Goal: Task Accomplishment & Management: Use online tool/utility

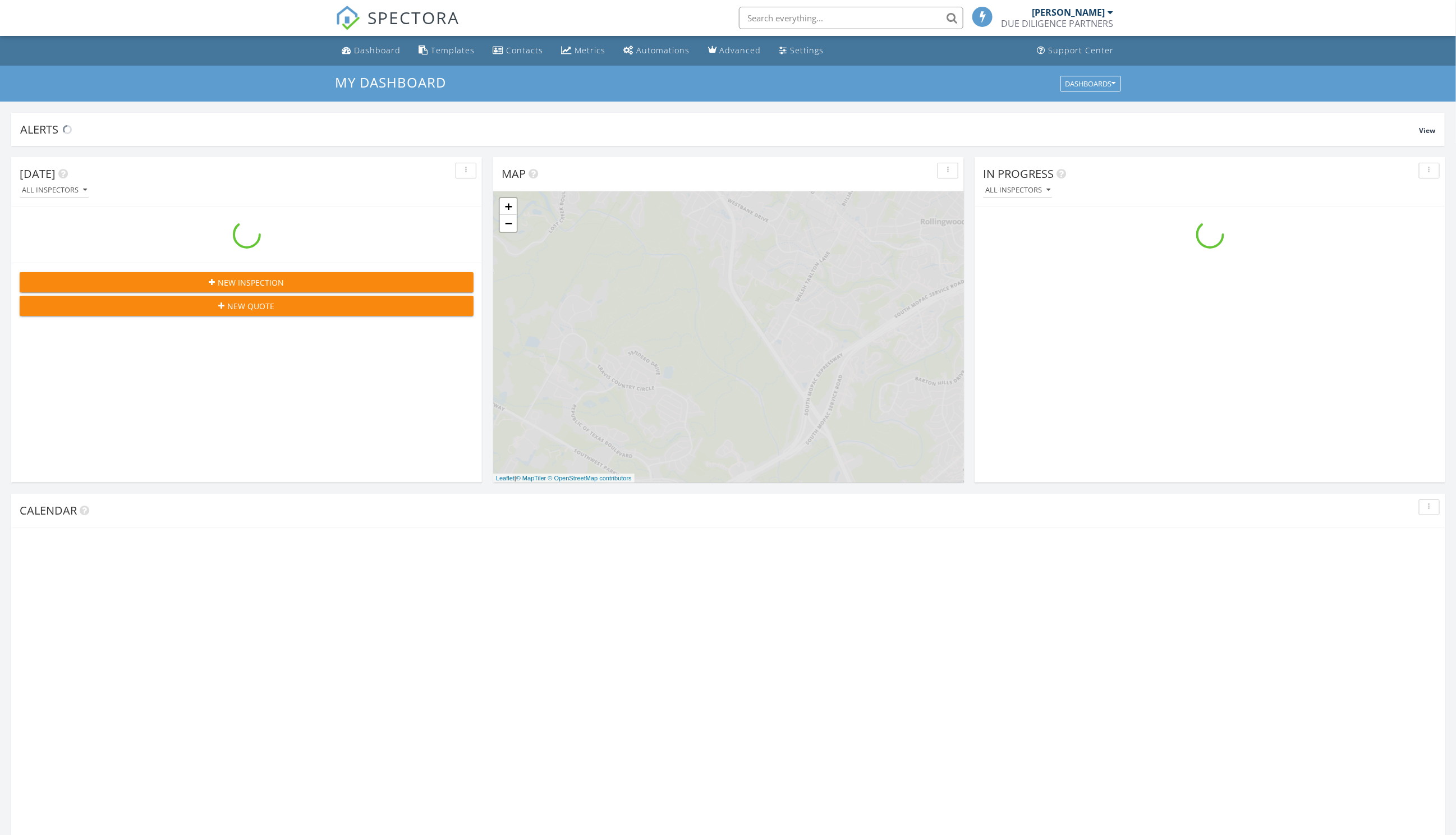
scroll to position [1022, 1457]
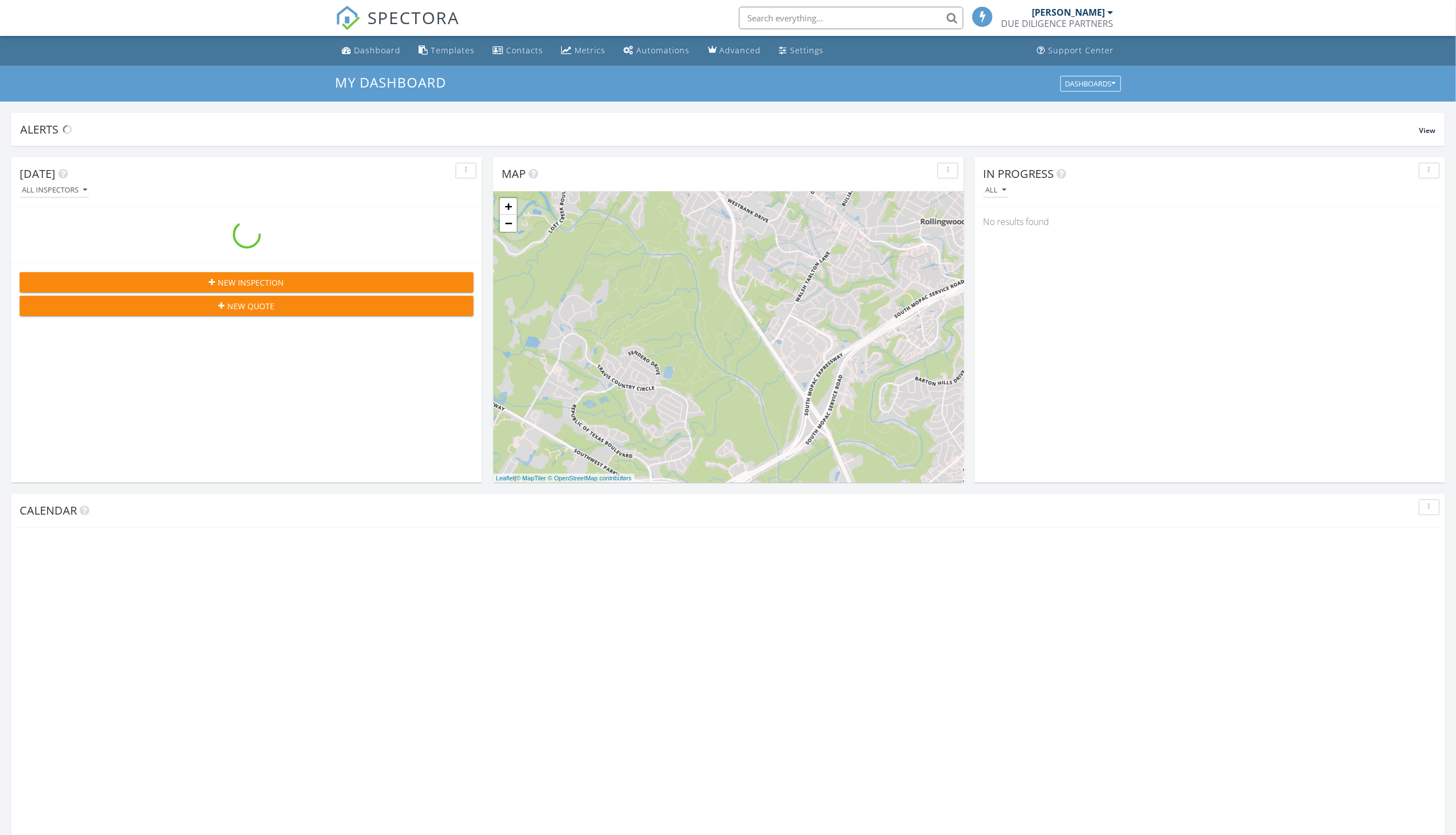
click at [801, 25] on input "text" at bounding box center [851, 18] width 224 height 23
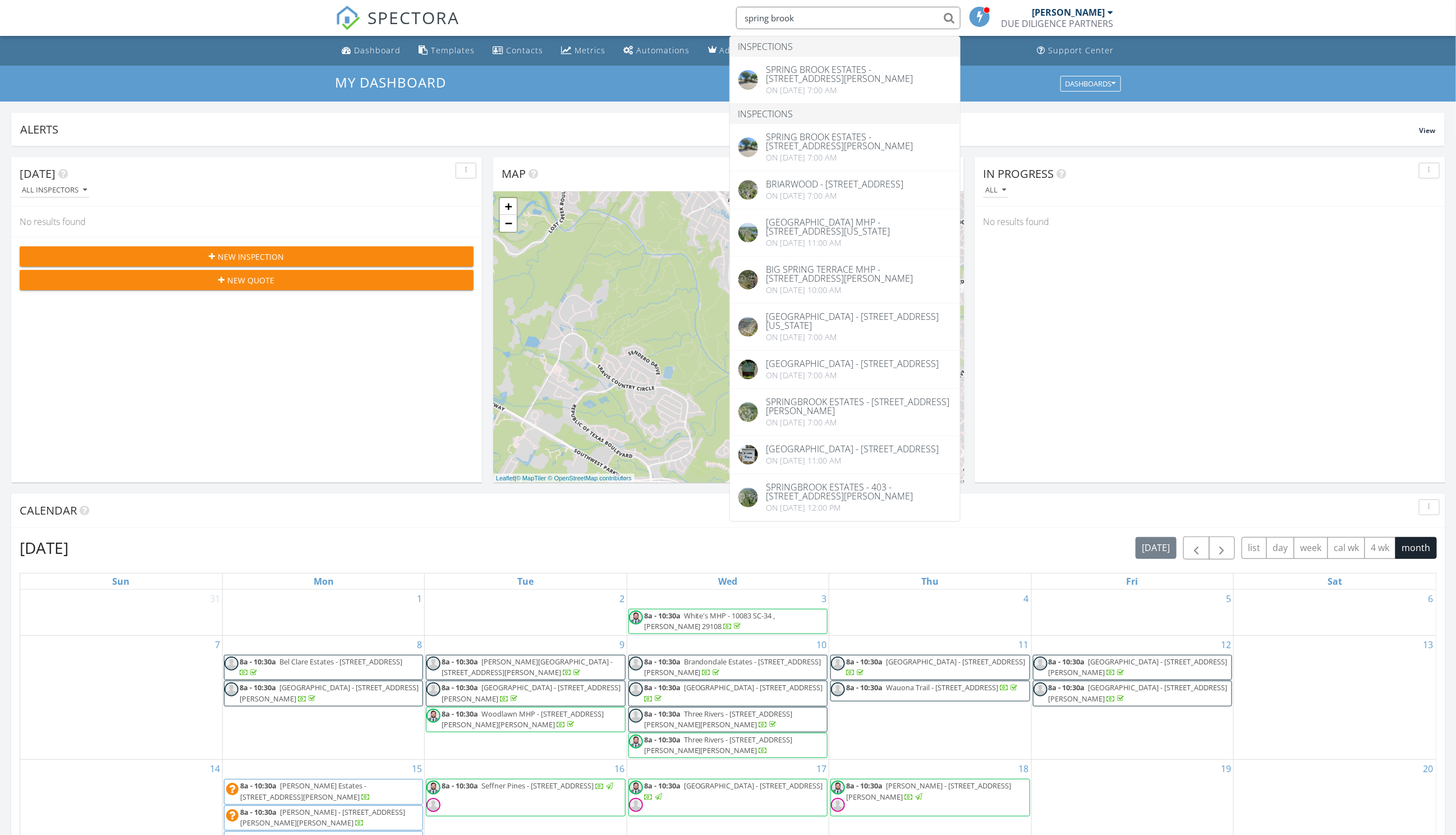
click at [771, 19] on input "spring brook" at bounding box center [848, 18] width 224 height 23
click at [773, 19] on input "spring brook" at bounding box center [848, 18] width 224 height 23
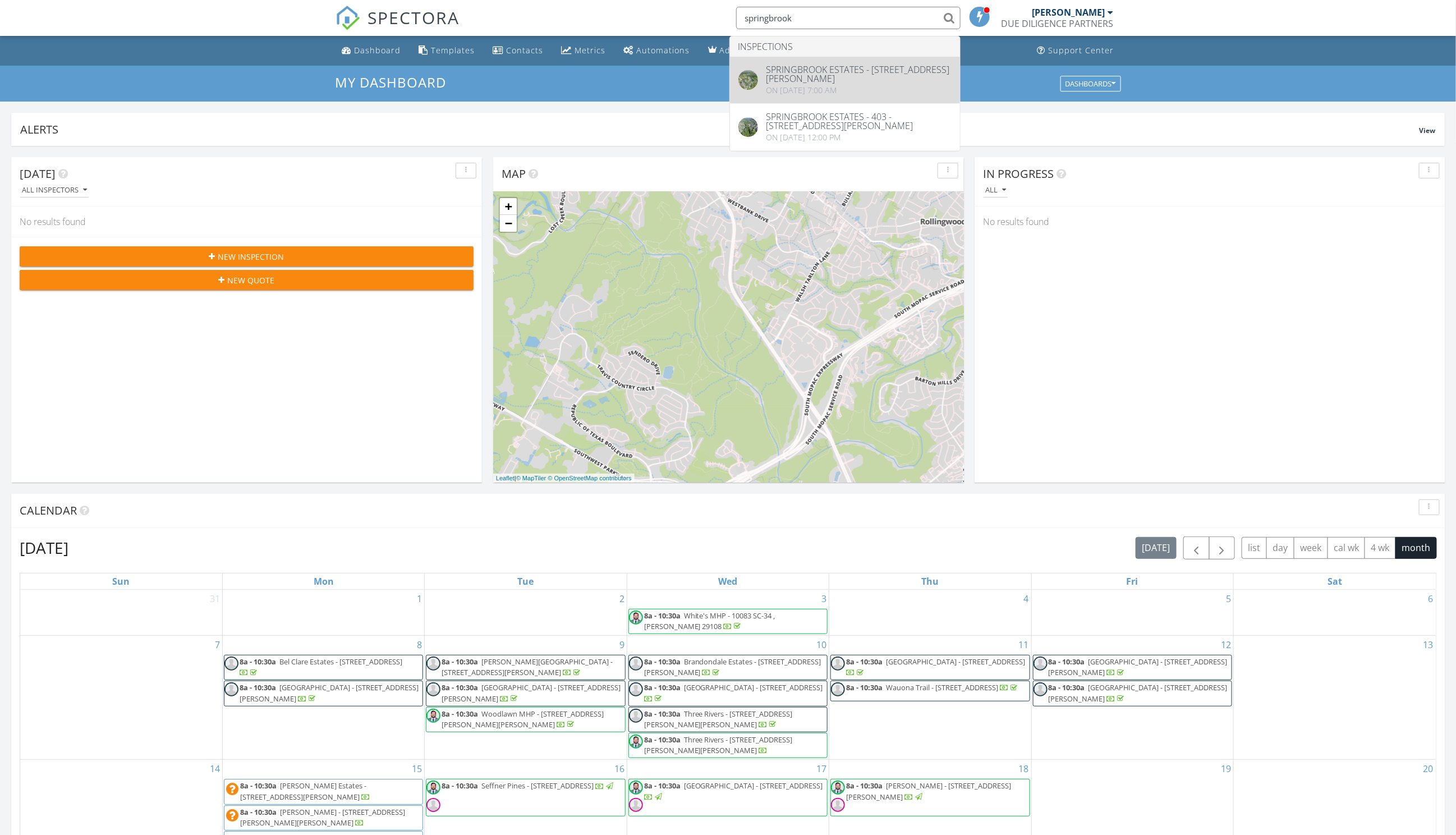
type input "springbrook"
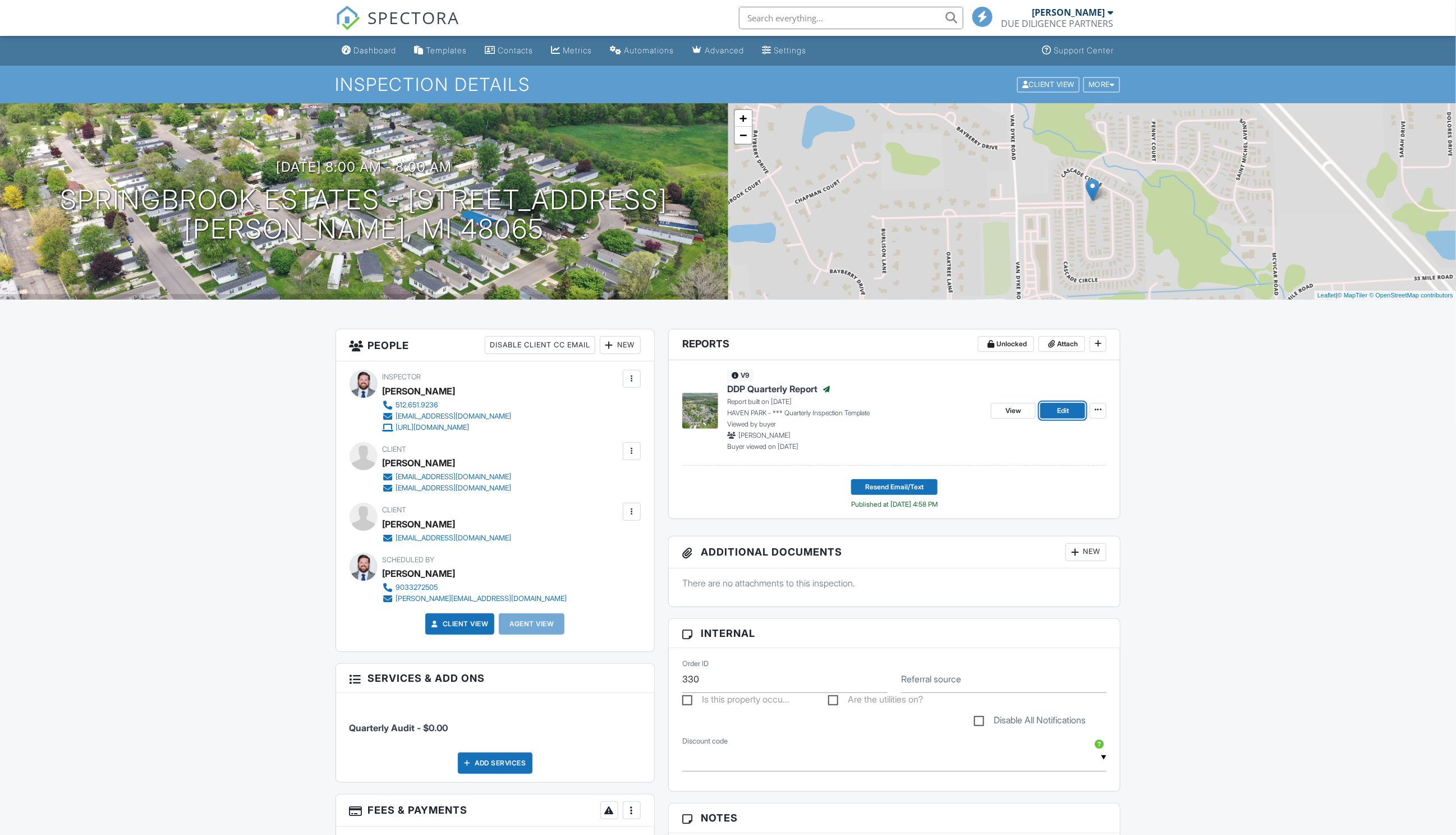
click at [1060, 412] on span "Edit" at bounding box center [1063, 411] width 12 height 11
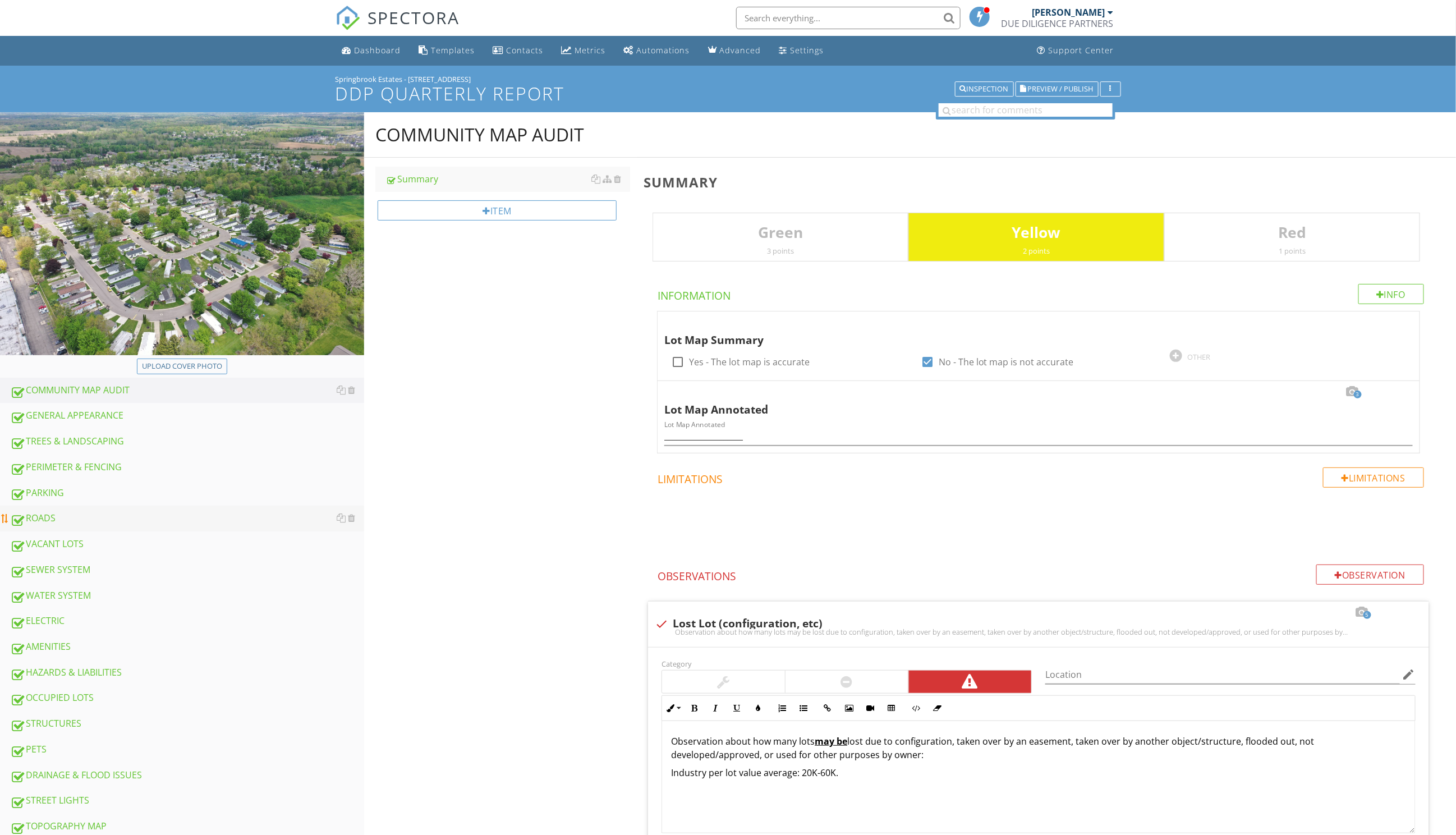
click at [47, 517] on div "ROADS" at bounding box center [187, 518] width 354 height 15
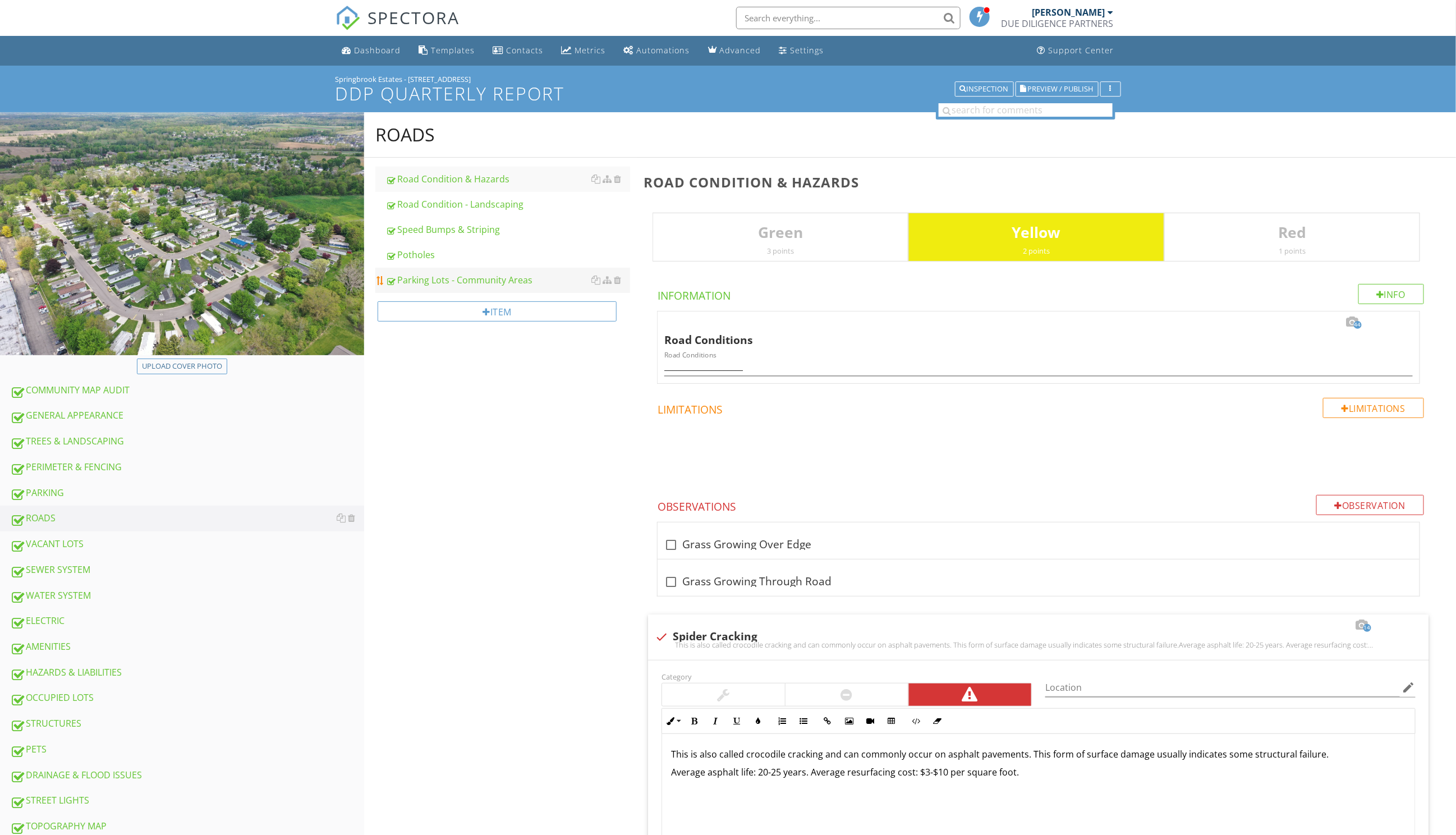
click at [444, 285] on div "Parking Lots - Community Areas" at bounding box center [508, 280] width 245 height 14
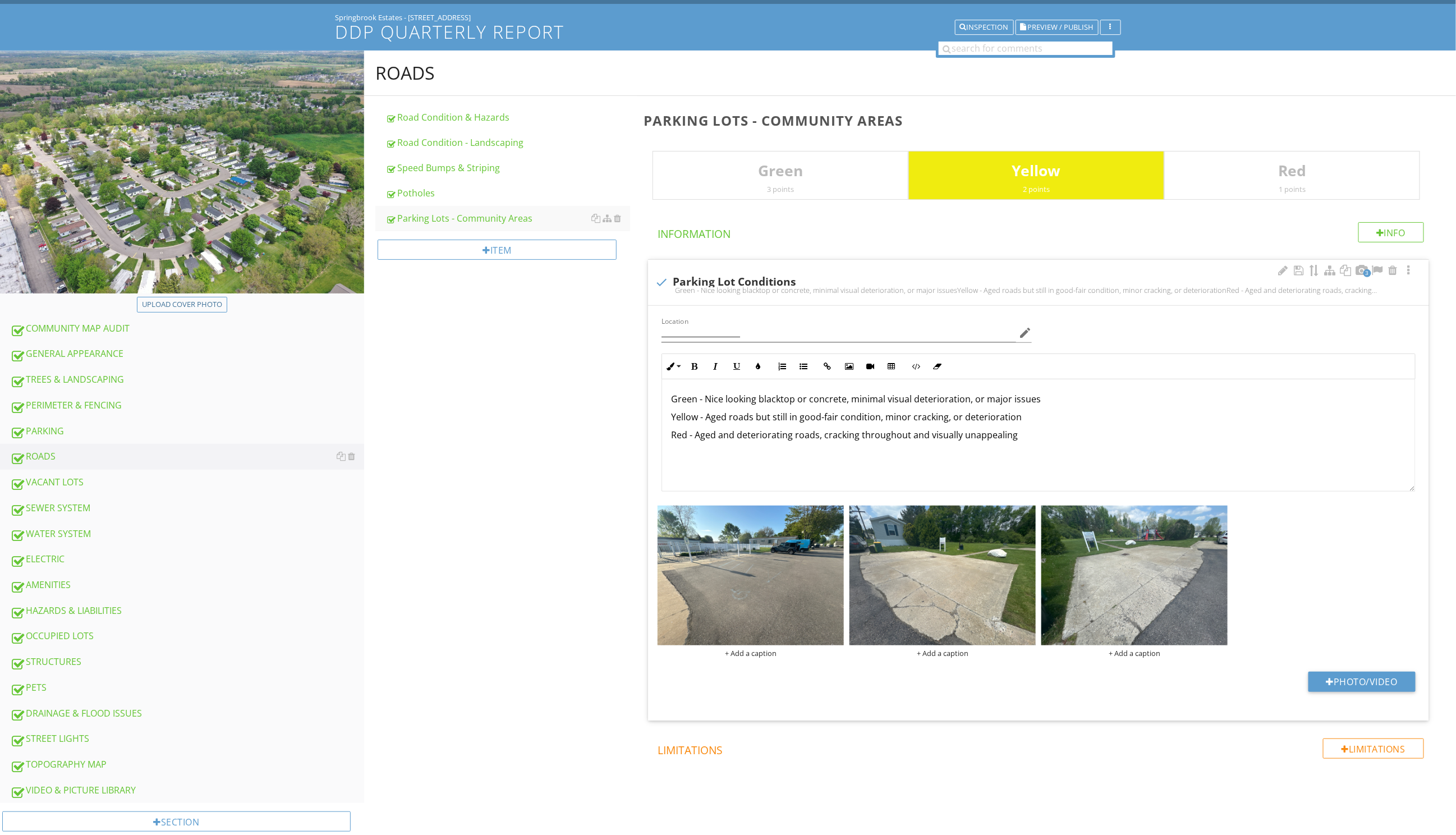
scroll to position [173, 0]
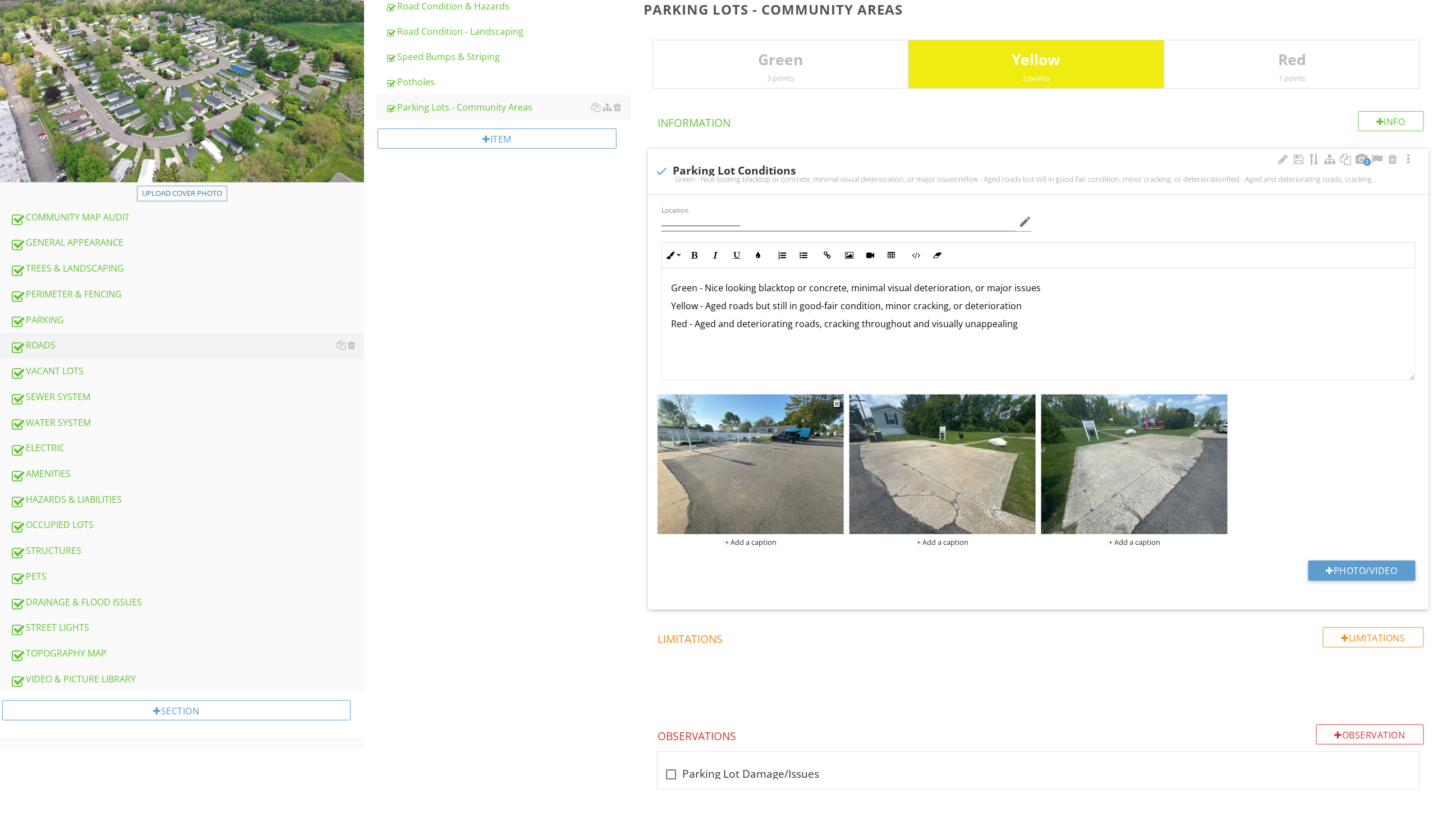
click at [769, 471] on img at bounding box center [751, 464] width 187 height 140
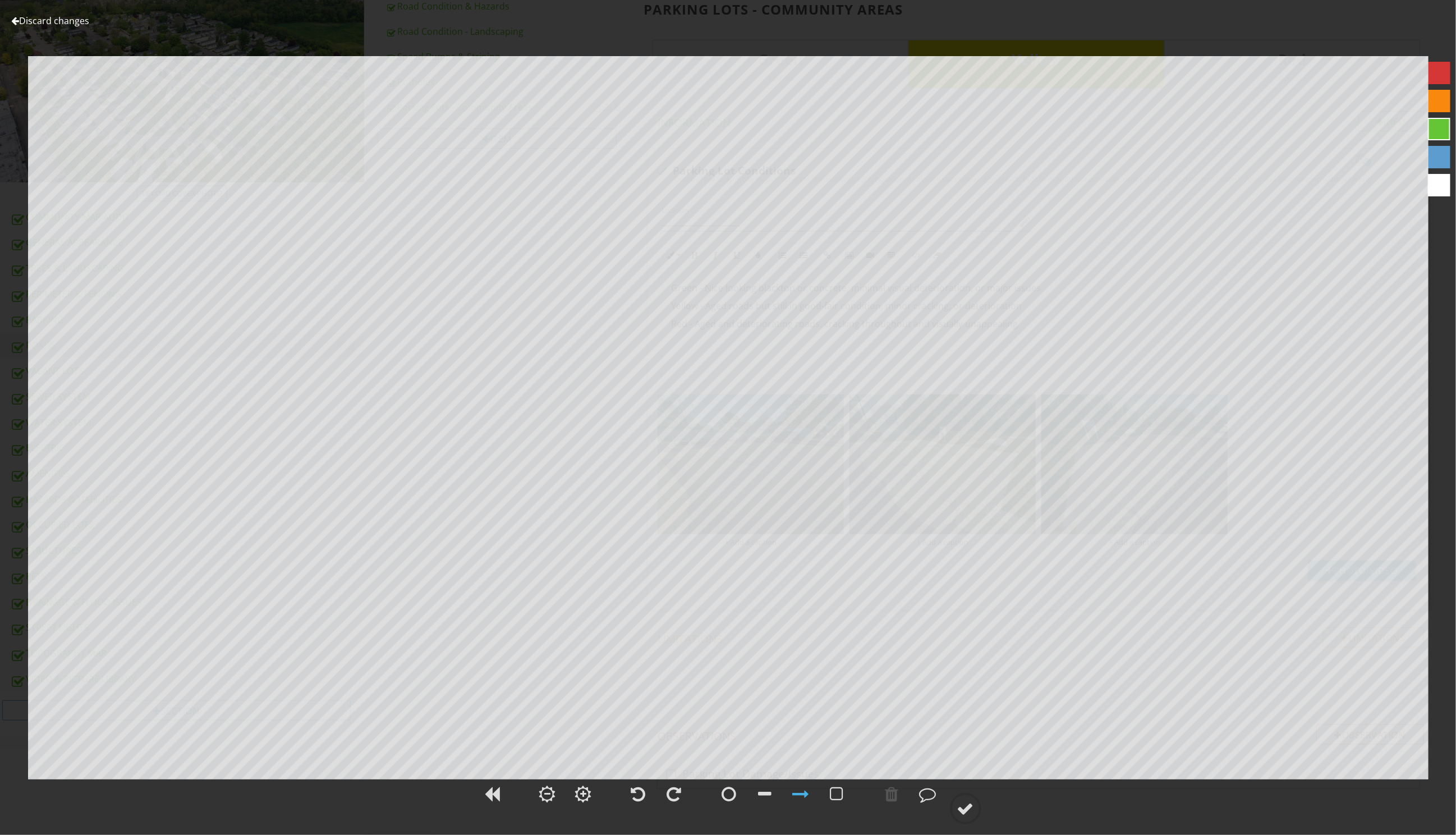
click at [17, 24] on div at bounding box center [15, 21] width 8 height 9
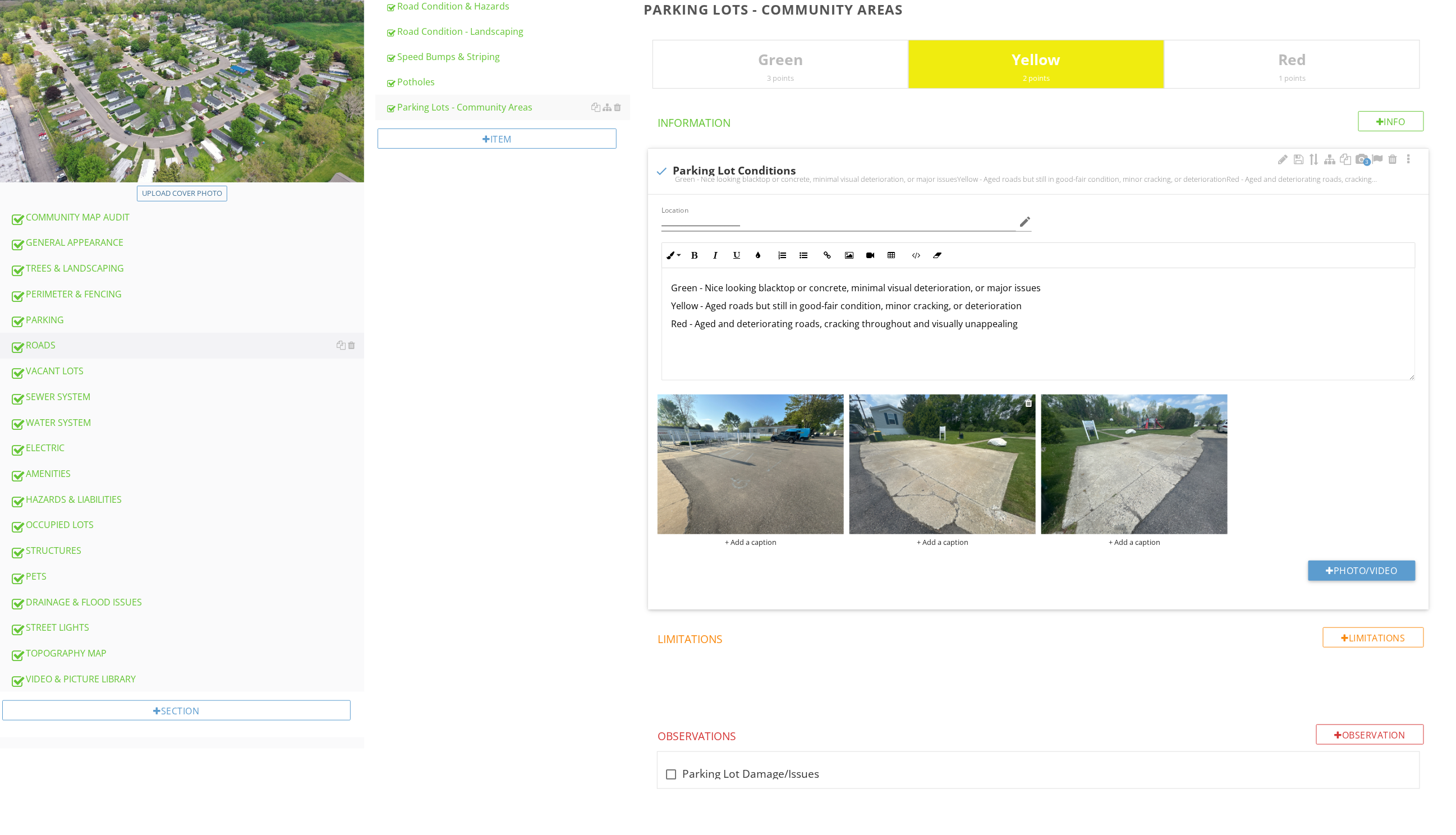
click at [931, 483] on img at bounding box center [943, 464] width 187 height 140
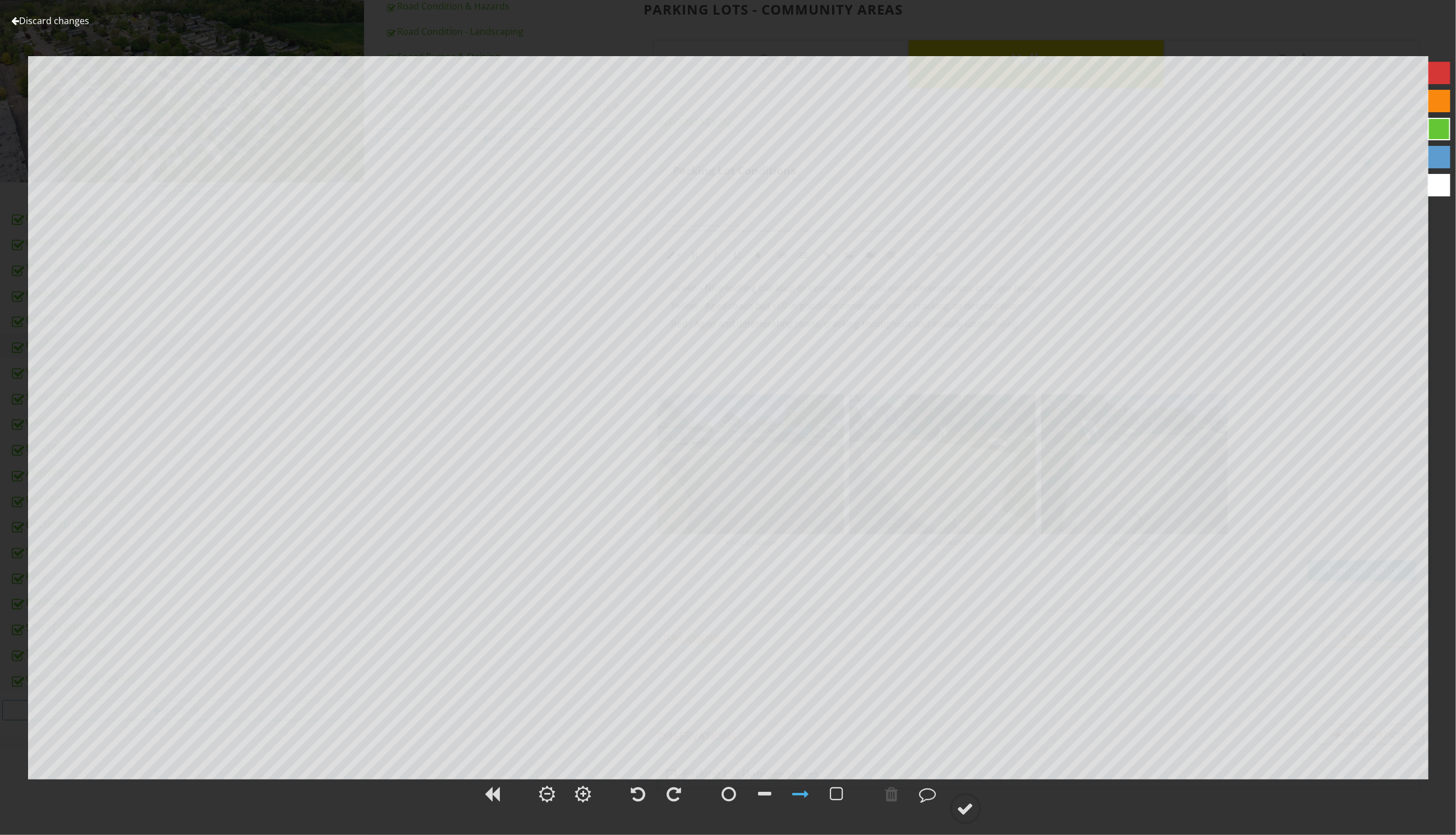
click at [21, 20] on link "Discard changes" at bounding box center [50, 21] width 78 height 12
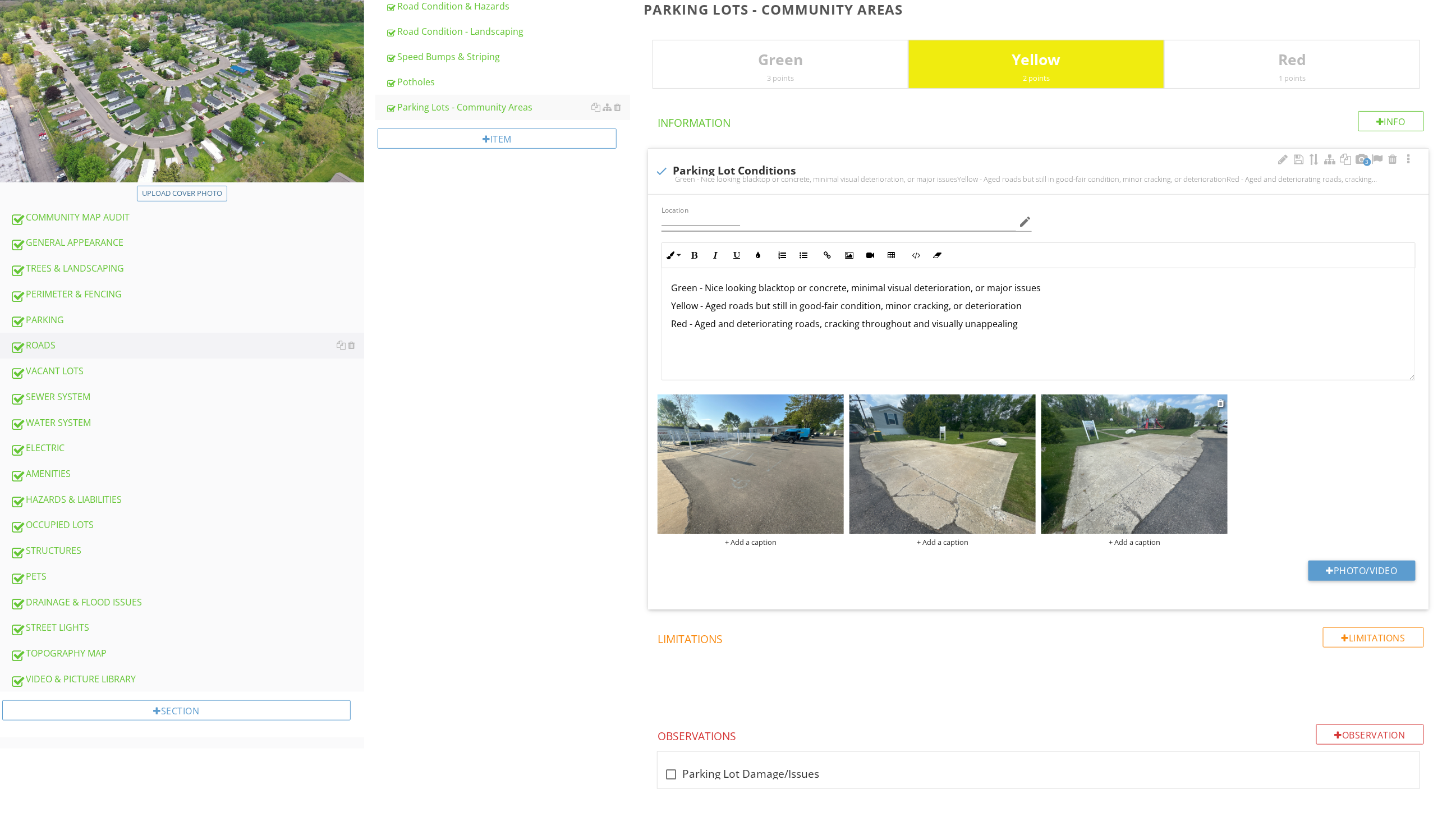
click at [1147, 449] on img at bounding box center [1134, 464] width 187 height 140
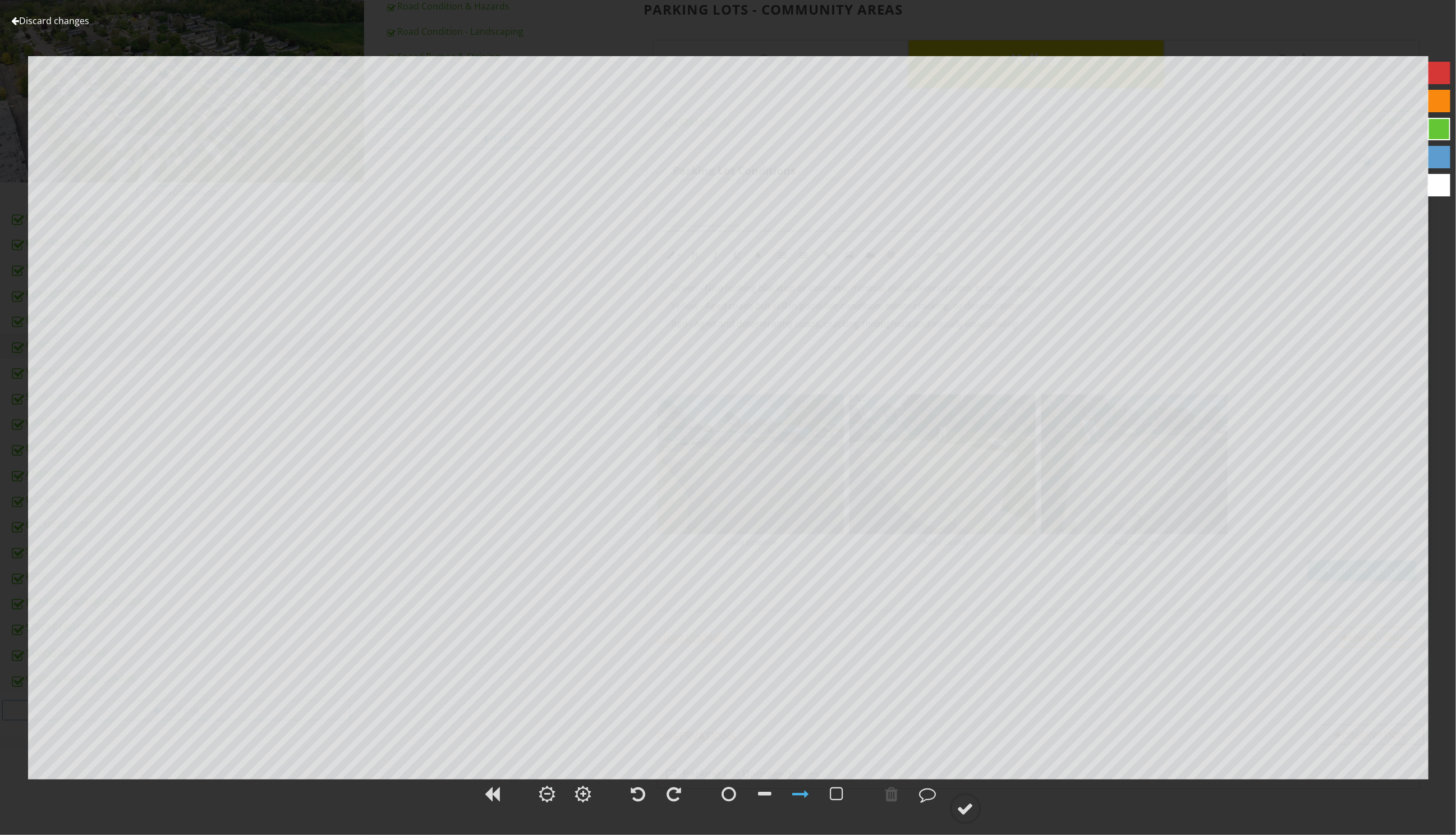
click at [15, 21] on div at bounding box center [15, 21] width 8 height 9
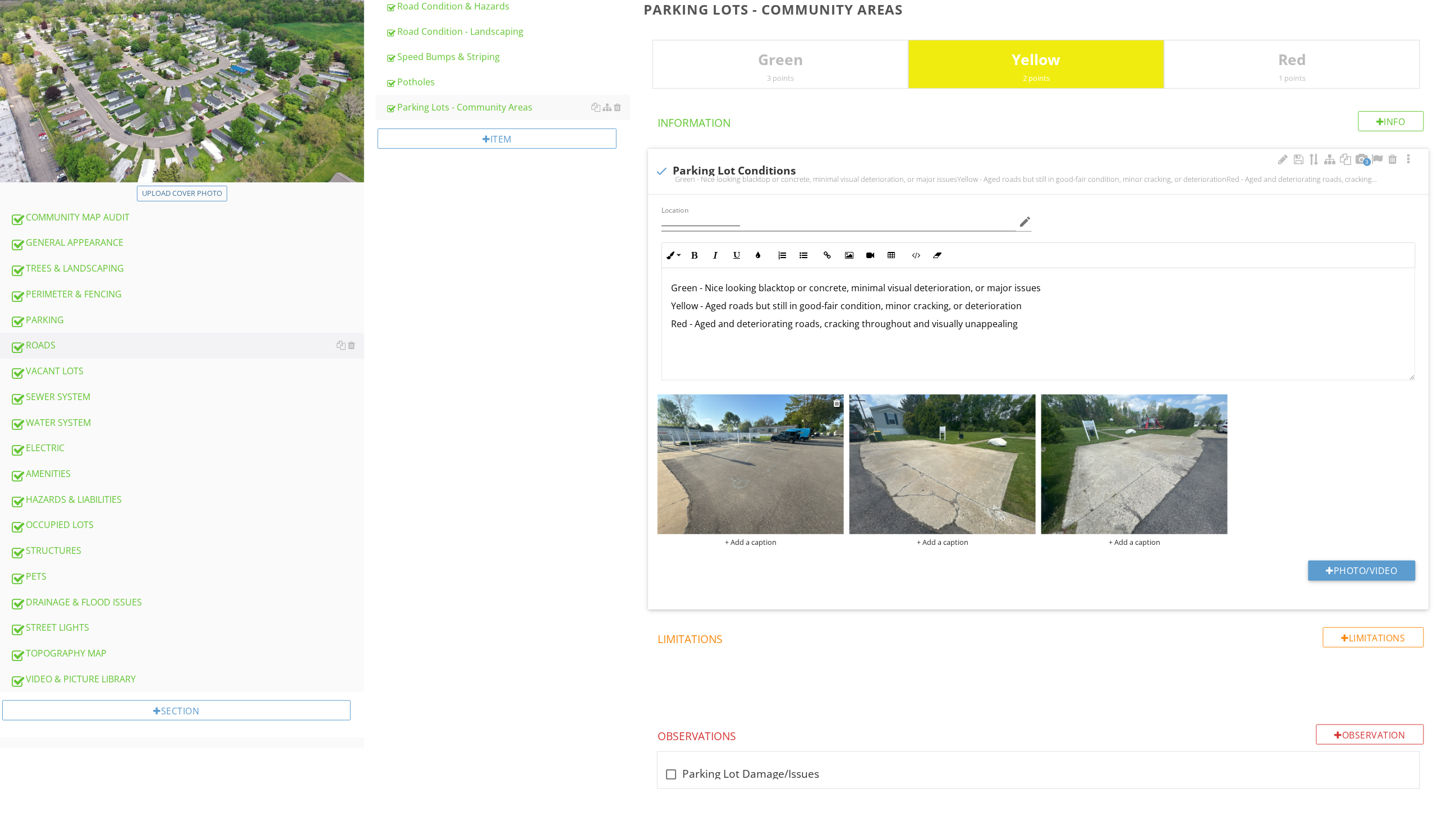
click at [729, 458] on img at bounding box center [751, 464] width 187 height 140
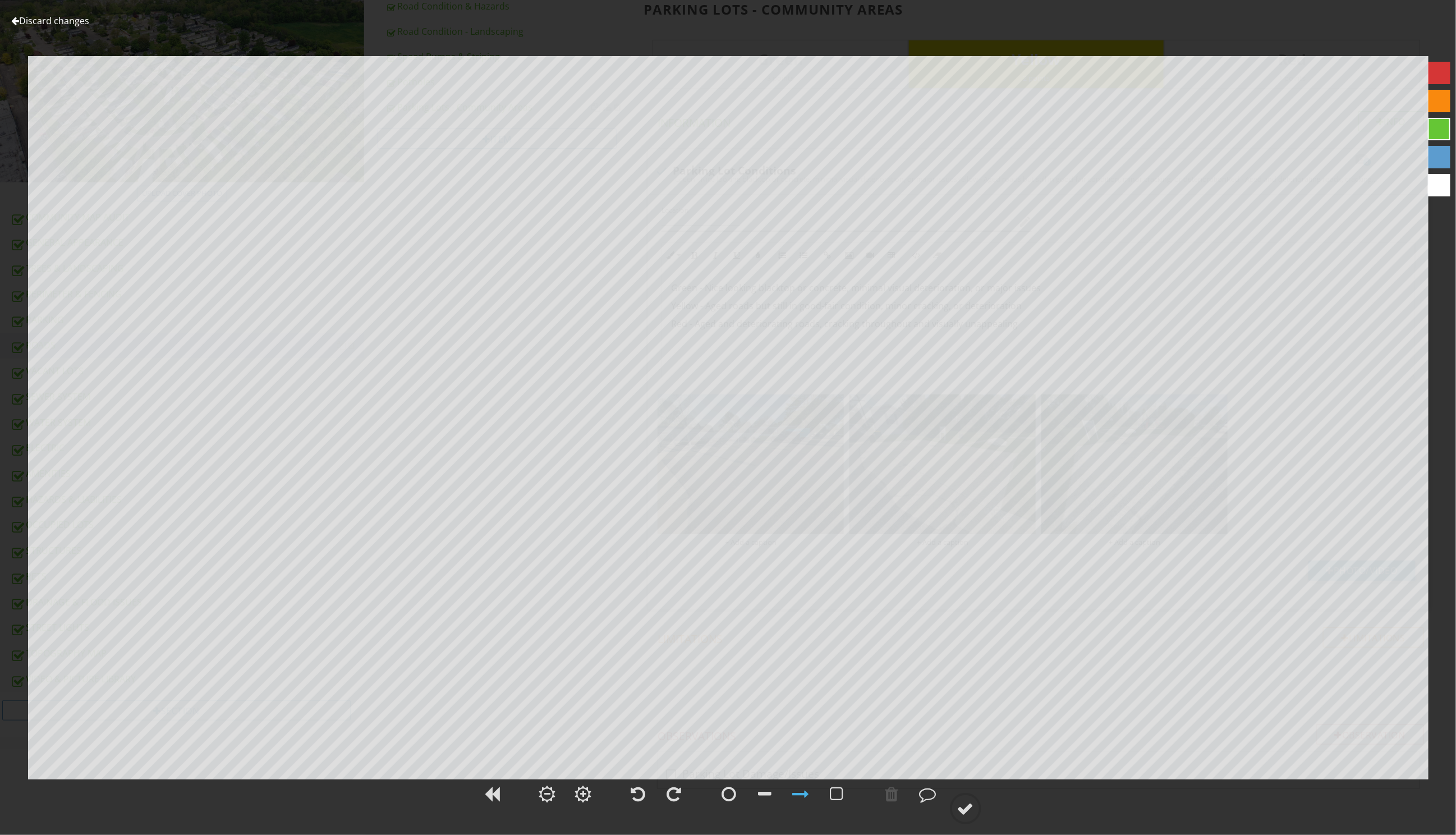
click at [17, 22] on div at bounding box center [15, 21] width 8 height 9
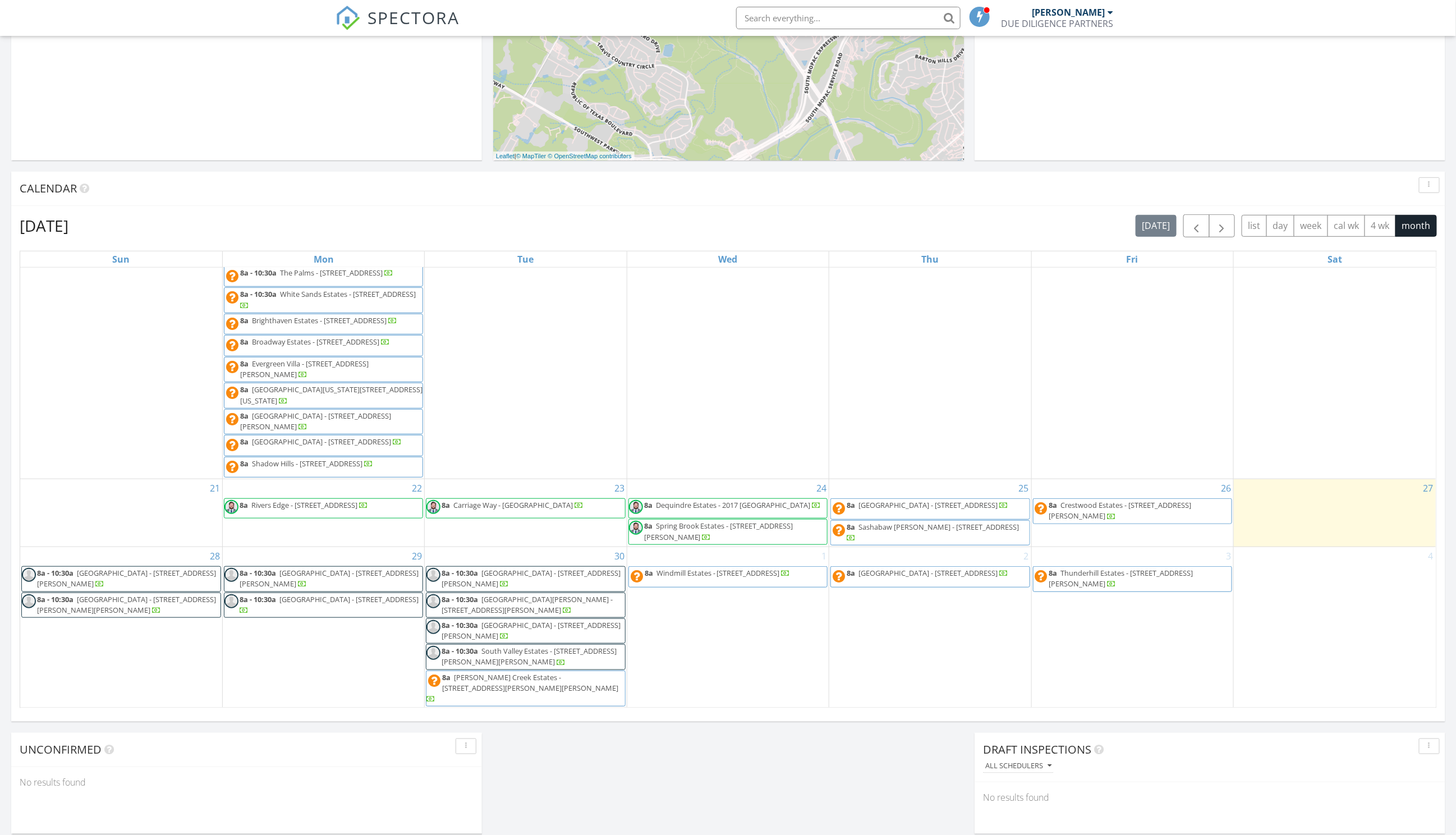
scroll to position [323, 0]
click at [722, 542] on span "8a Spring Brook Estates - 71400 Van Dyke Rd , Romeo 48065" at bounding box center [728, 530] width 198 height 22
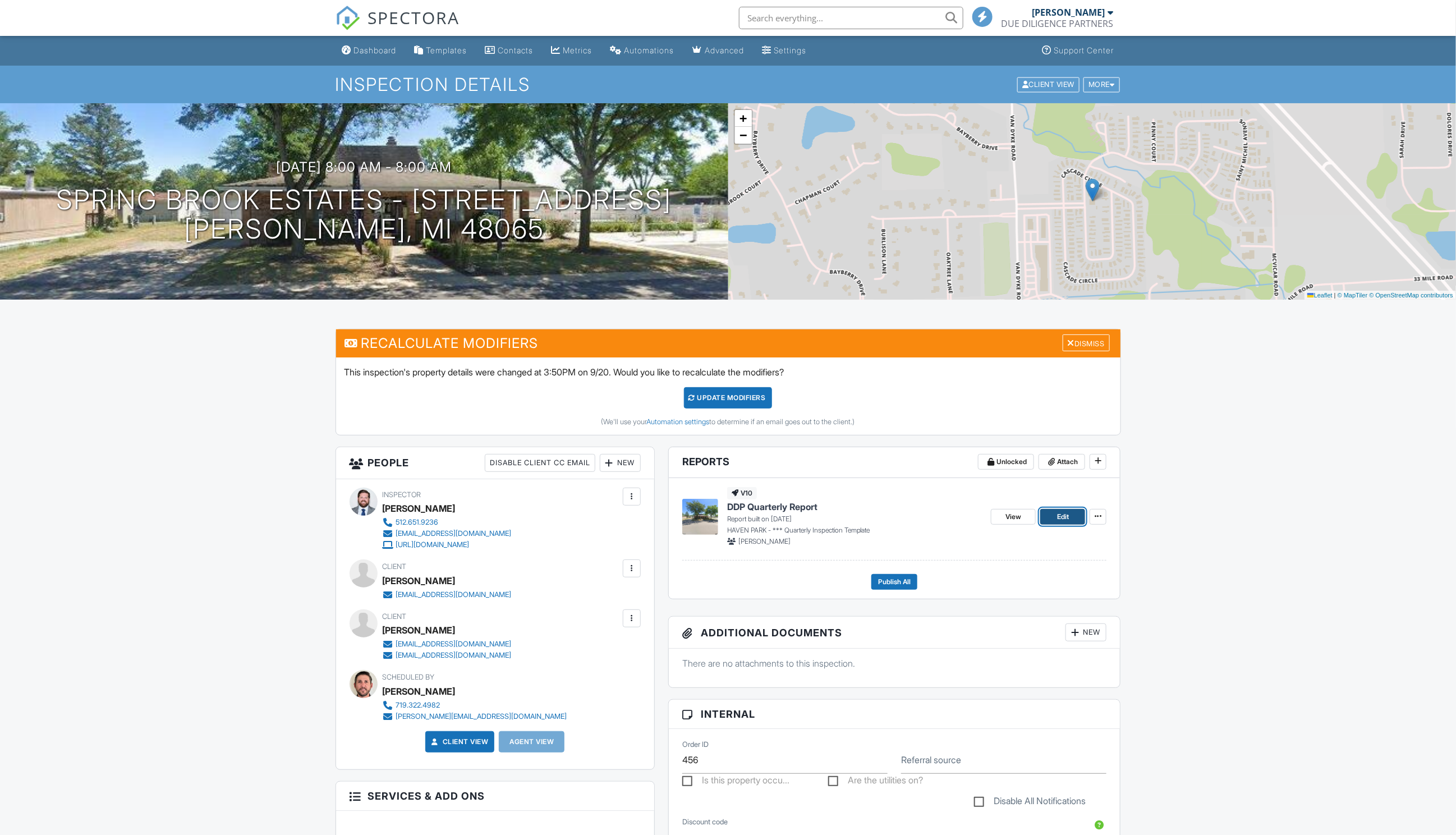
click at [1063, 514] on span "Edit" at bounding box center [1063, 517] width 12 height 11
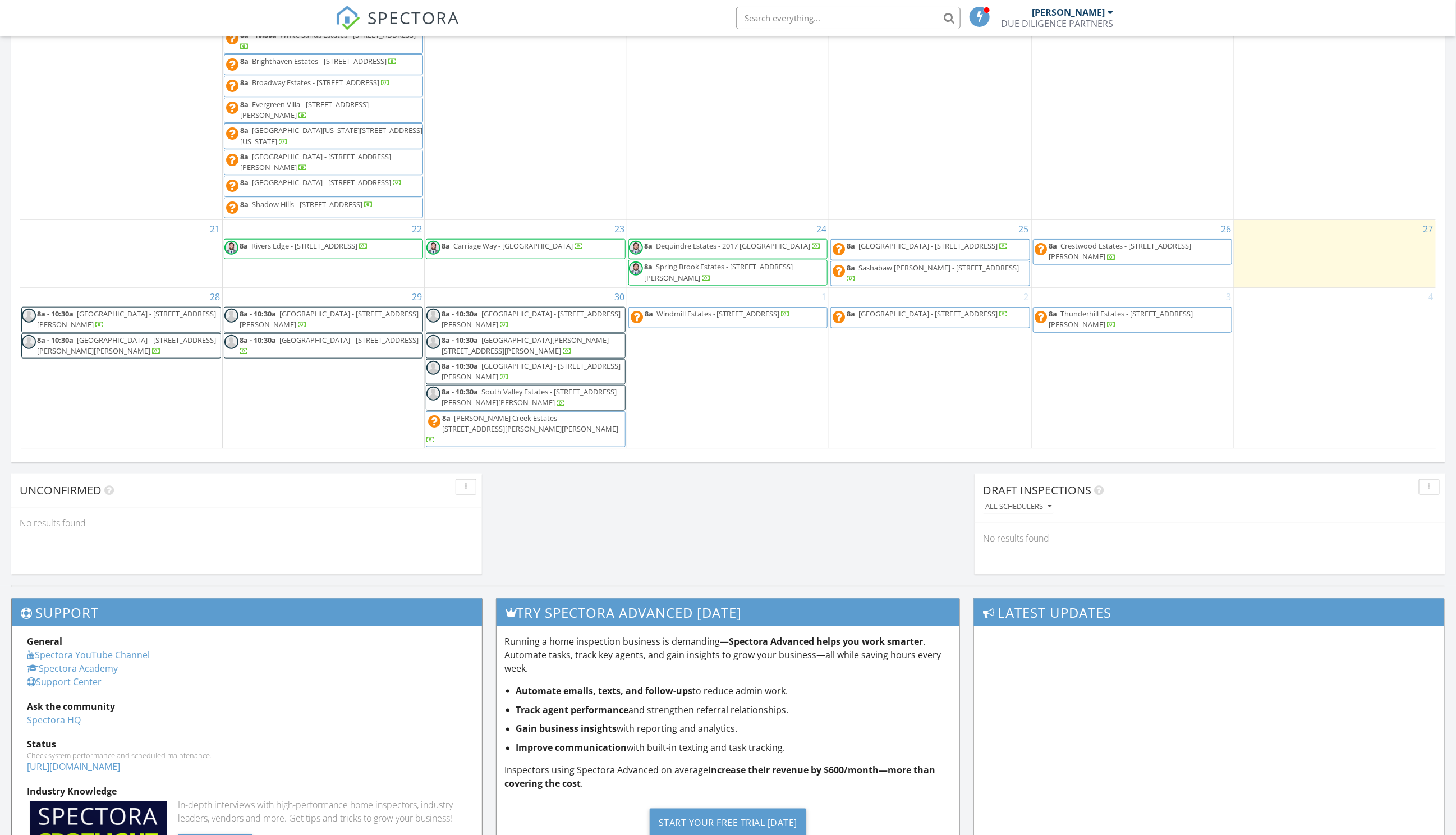
scroll to position [583, 0]
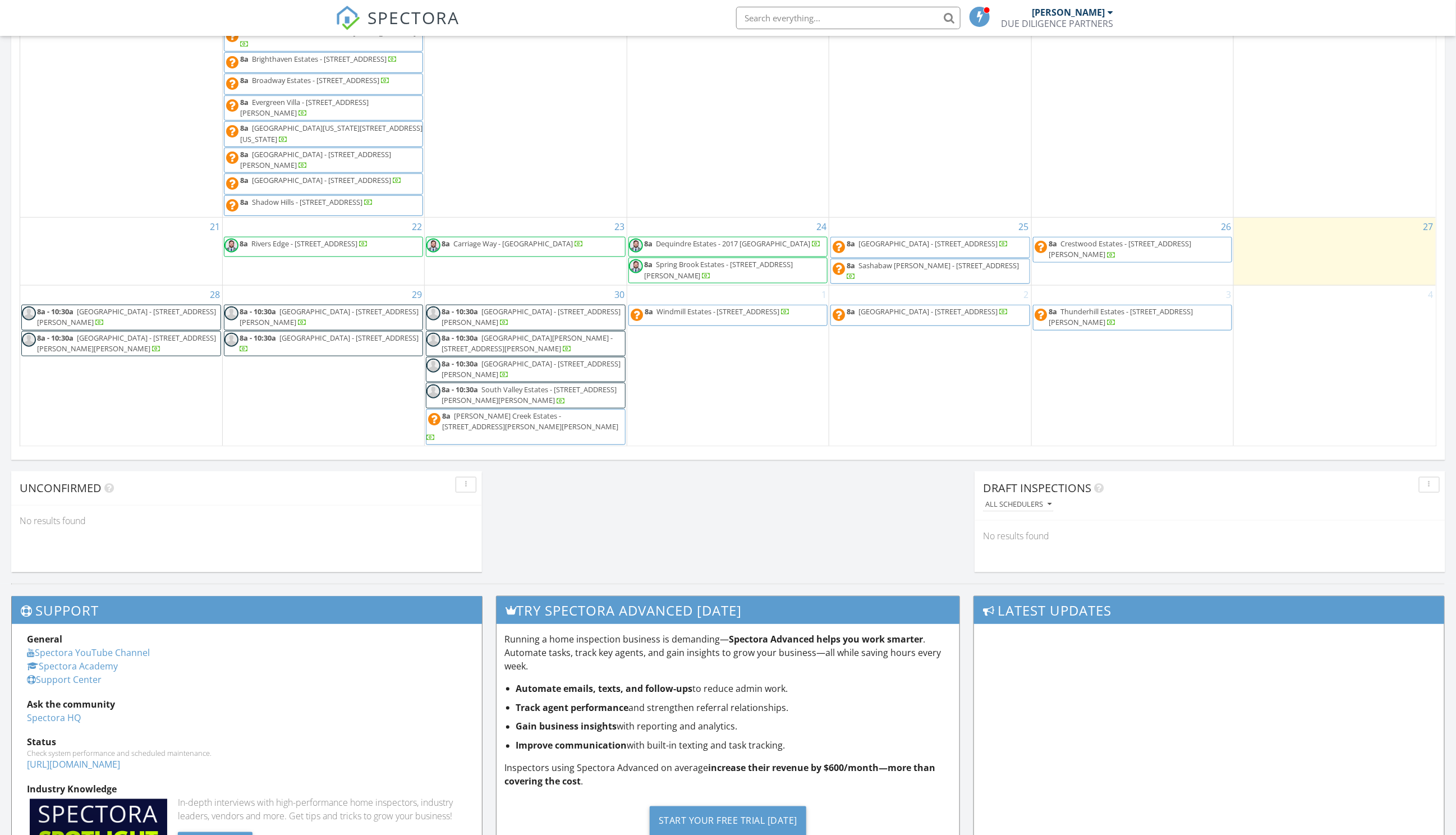
click at [941, 249] on span "[GEOGRAPHIC_DATA] - [STREET_ADDRESS]" at bounding box center [928, 244] width 139 height 10
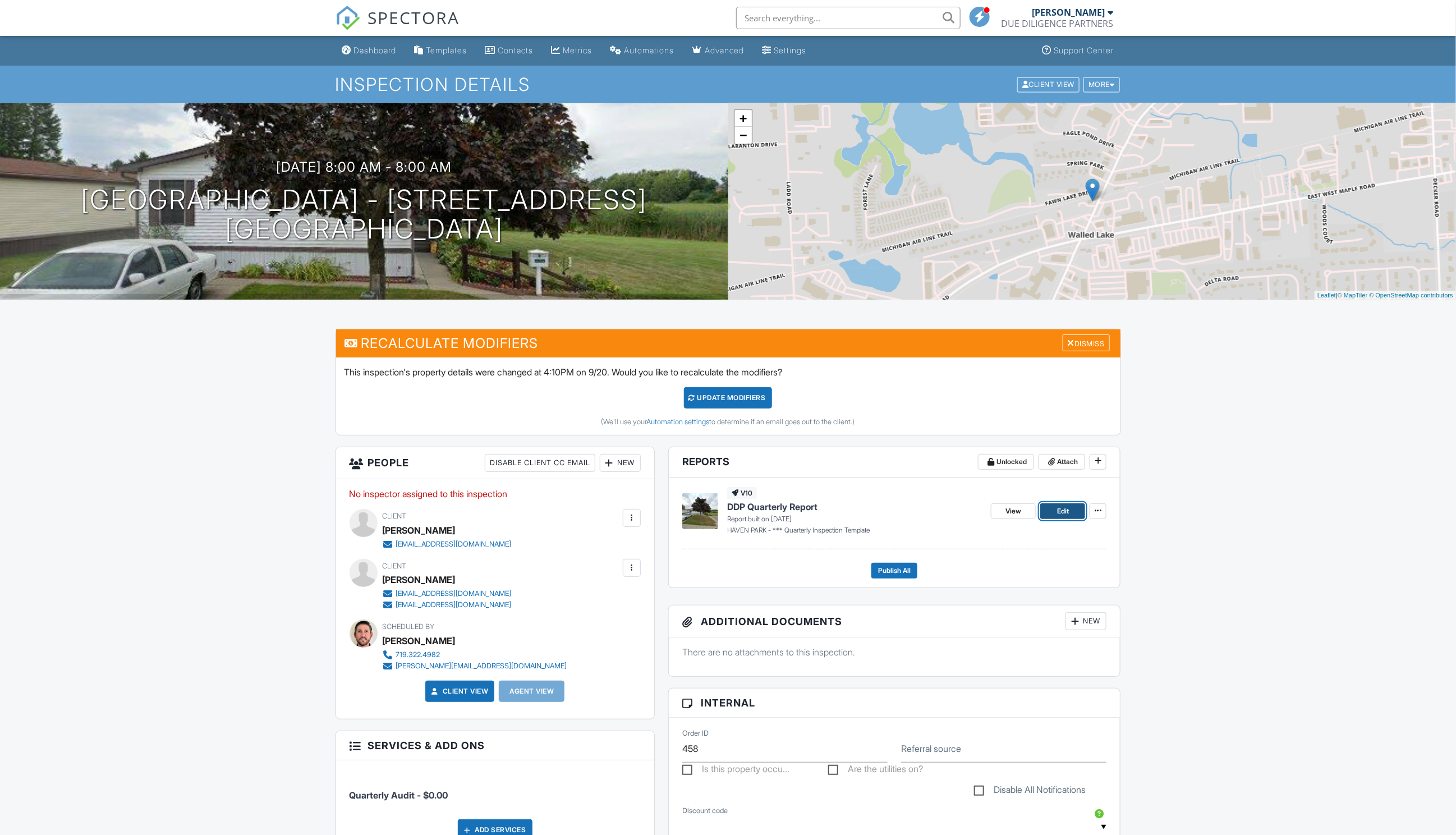
click at [1063, 510] on span "Edit" at bounding box center [1063, 511] width 12 height 11
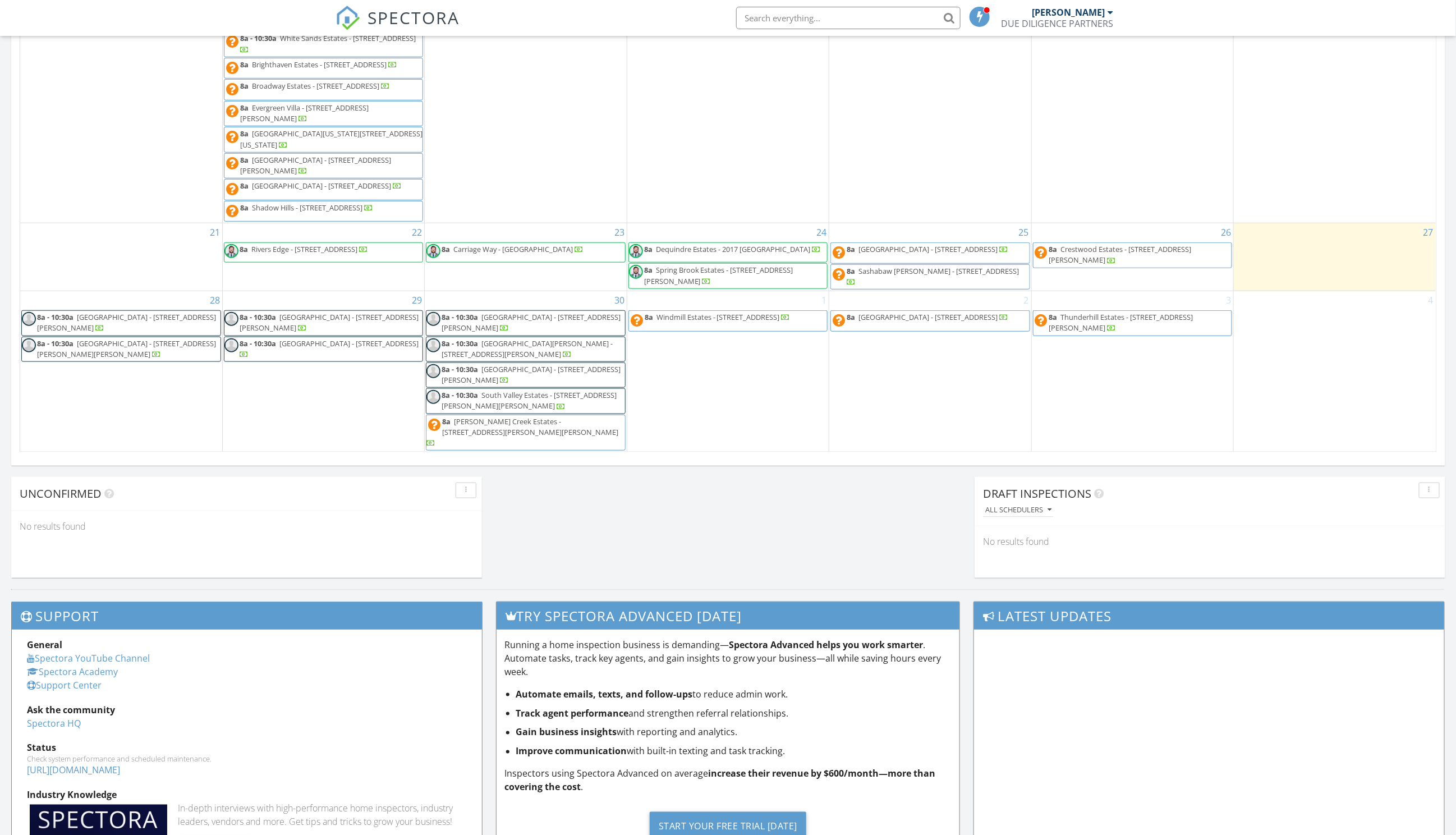
scroll to position [581, 0]
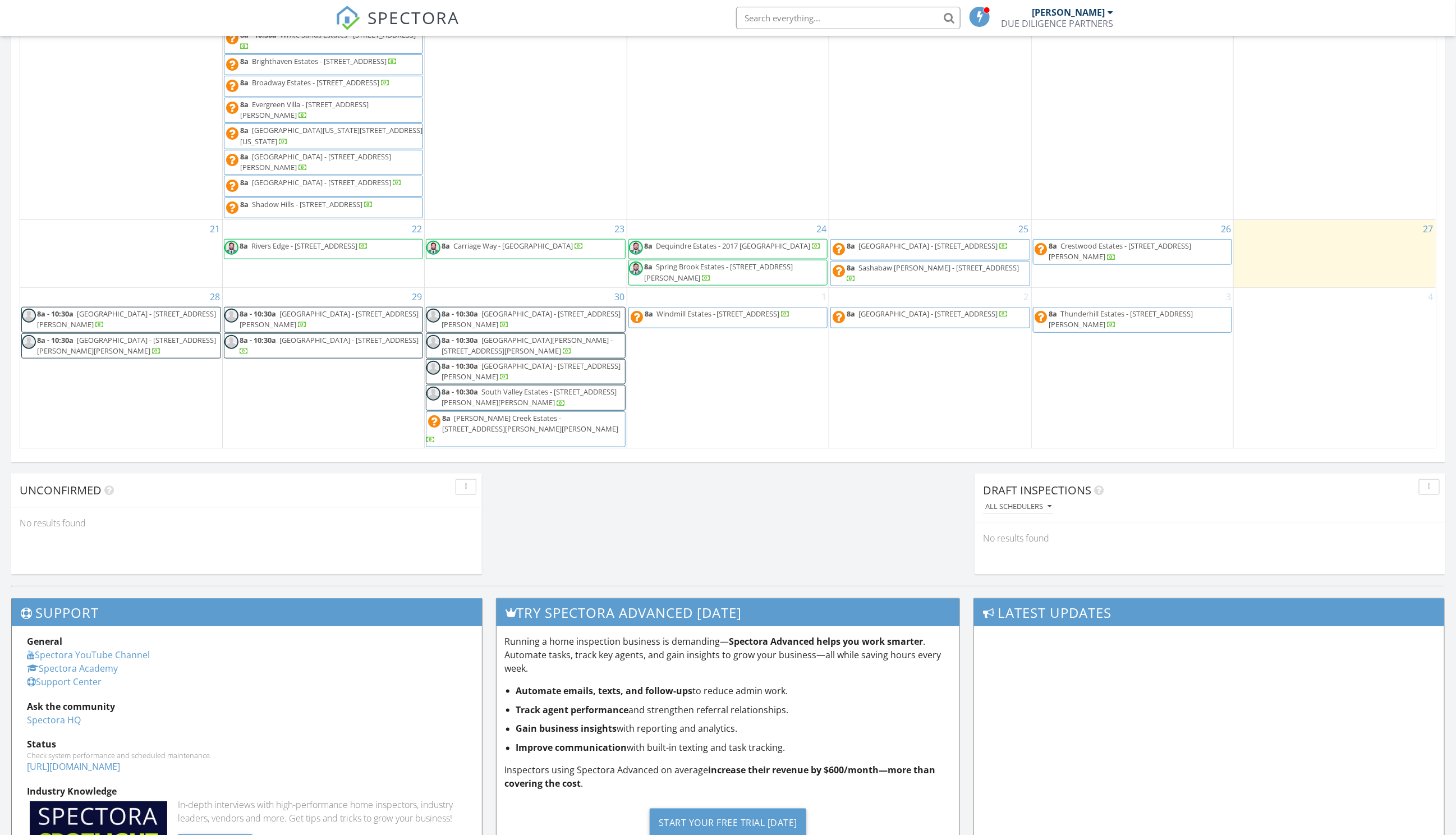
click at [742, 283] on span "8a [GEOGRAPHIC_DATA] - [STREET_ADDRESS][PERSON_NAME]" at bounding box center [728, 272] width 198 height 22
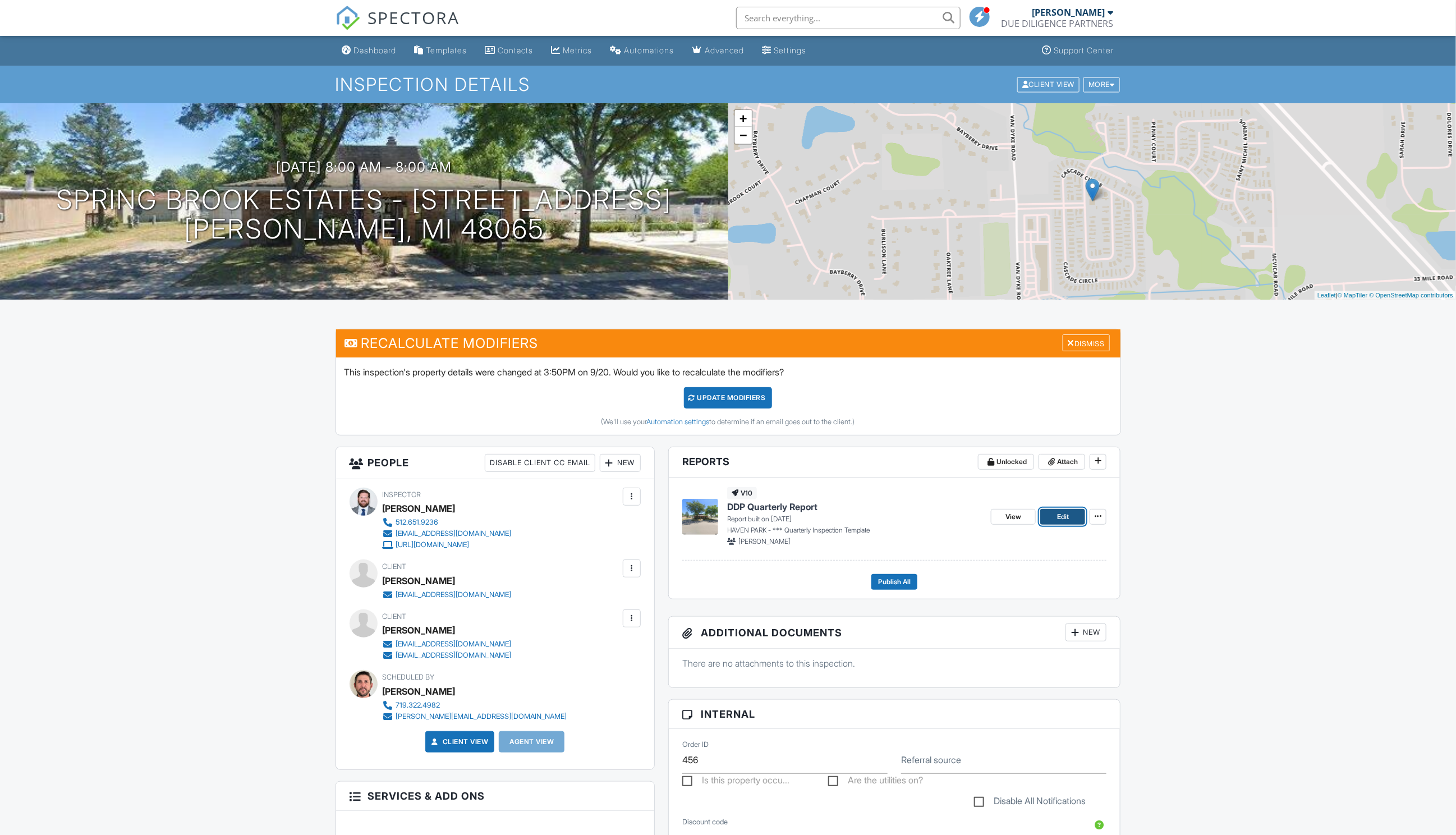
click at [1058, 516] on span "Edit" at bounding box center [1063, 517] width 12 height 11
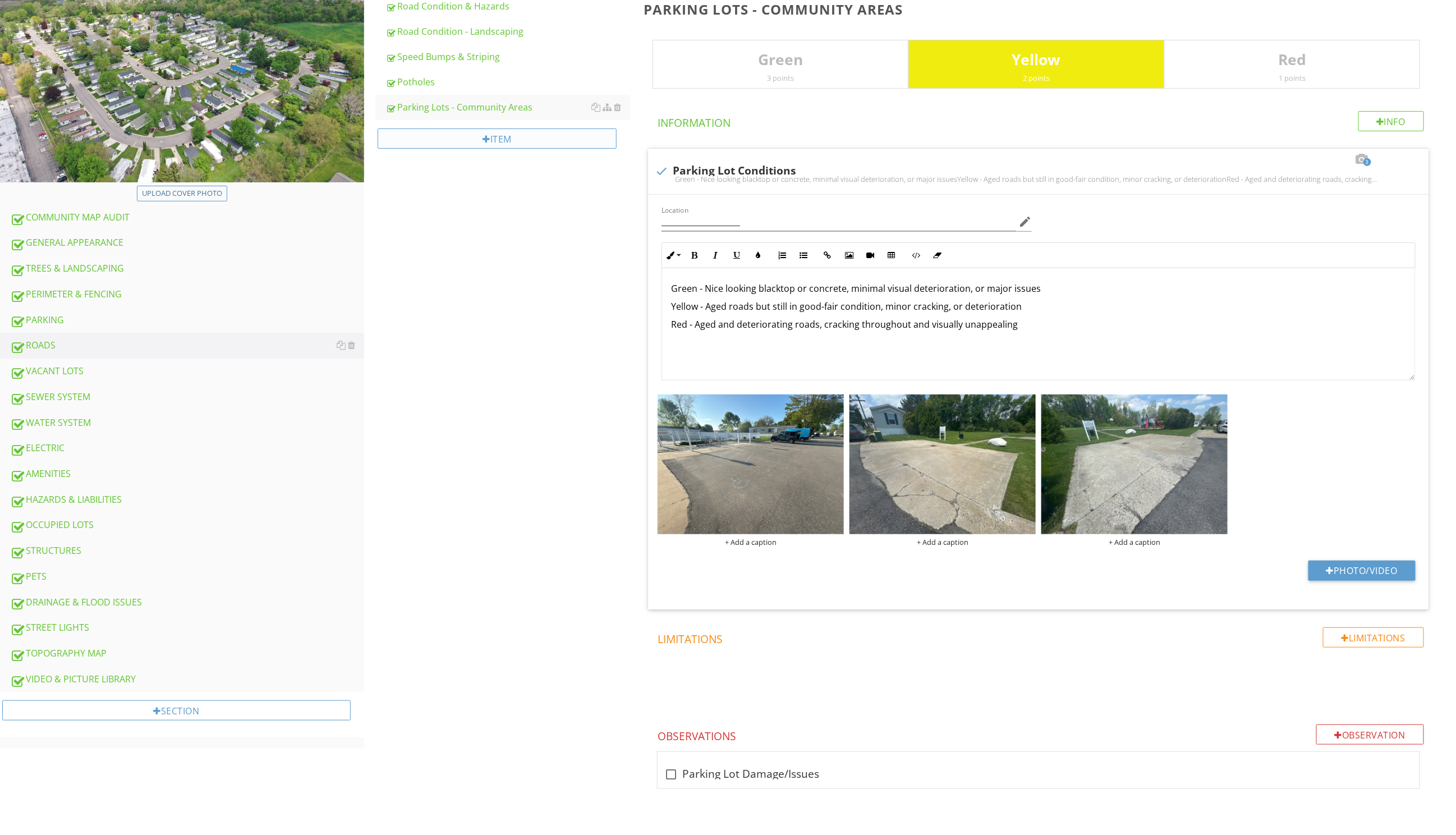
scroll to position [1, 0]
click at [313, 129] on img at bounding box center [182, 60] width 364 height 243
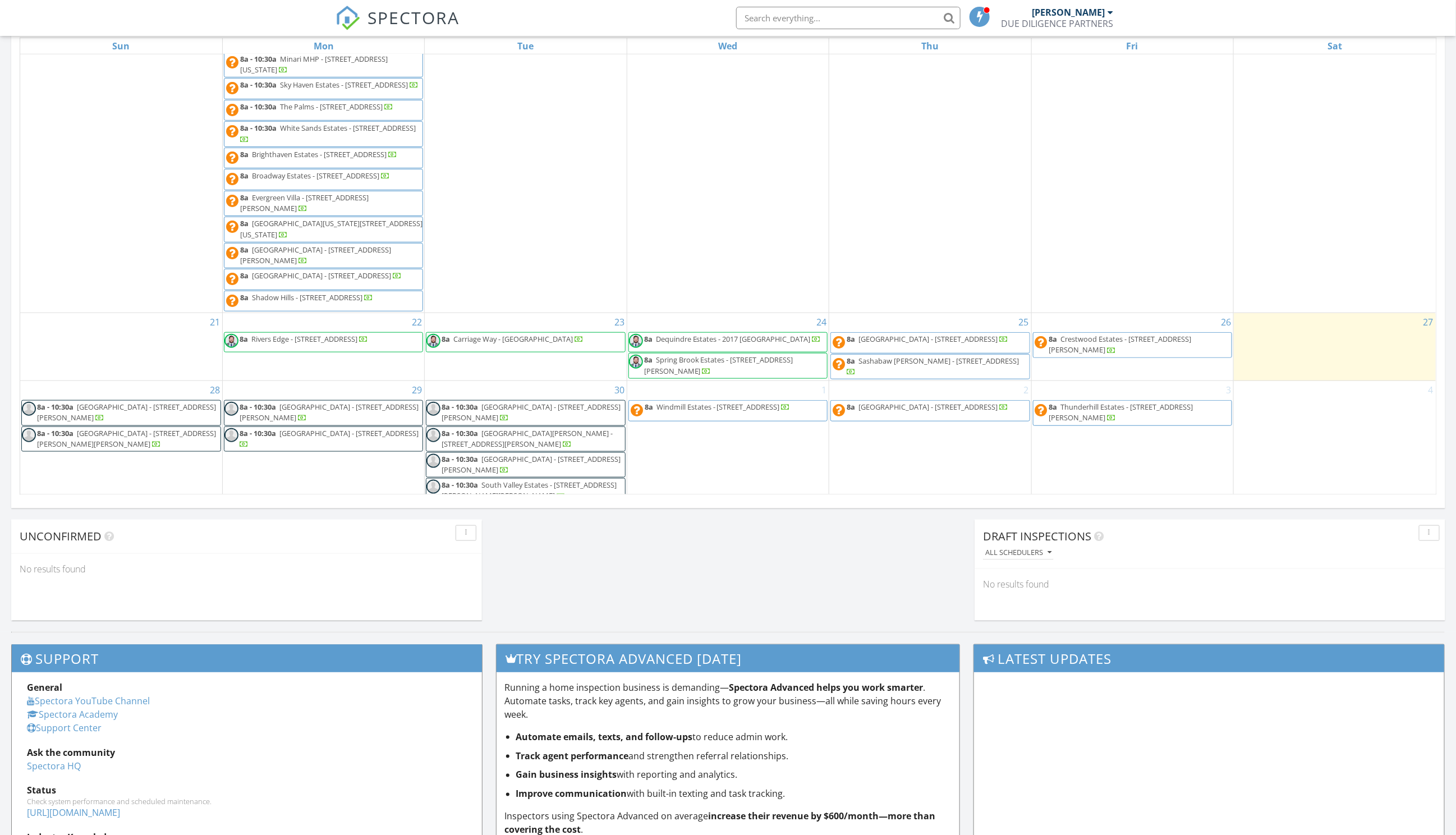
scroll to position [328, 0]
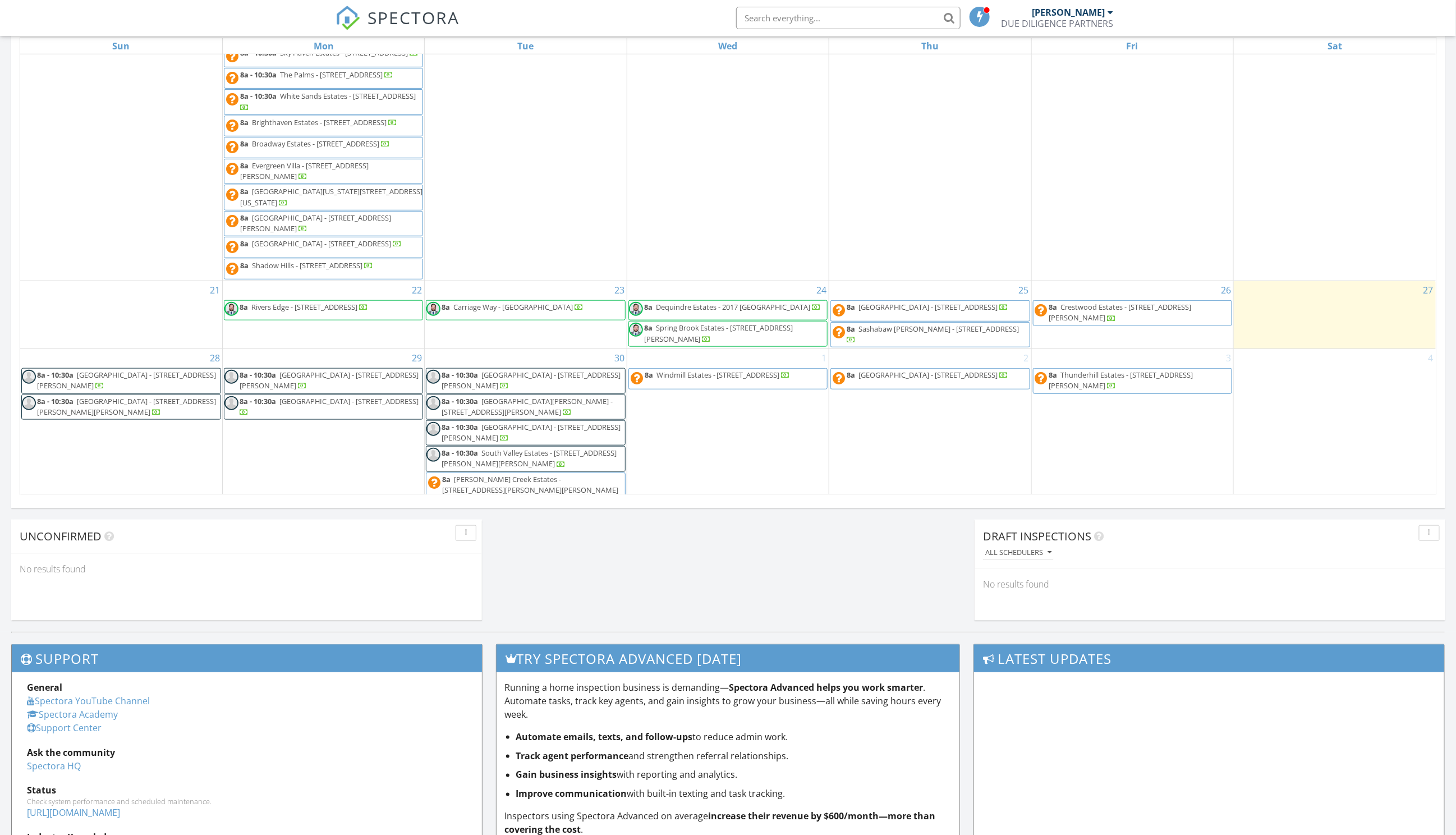
click at [920, 312] on span "[GEOGRAPHIC_DATA] - [STREET_ADDRESS]" at bounding box center [928, 307] width 139 height 10
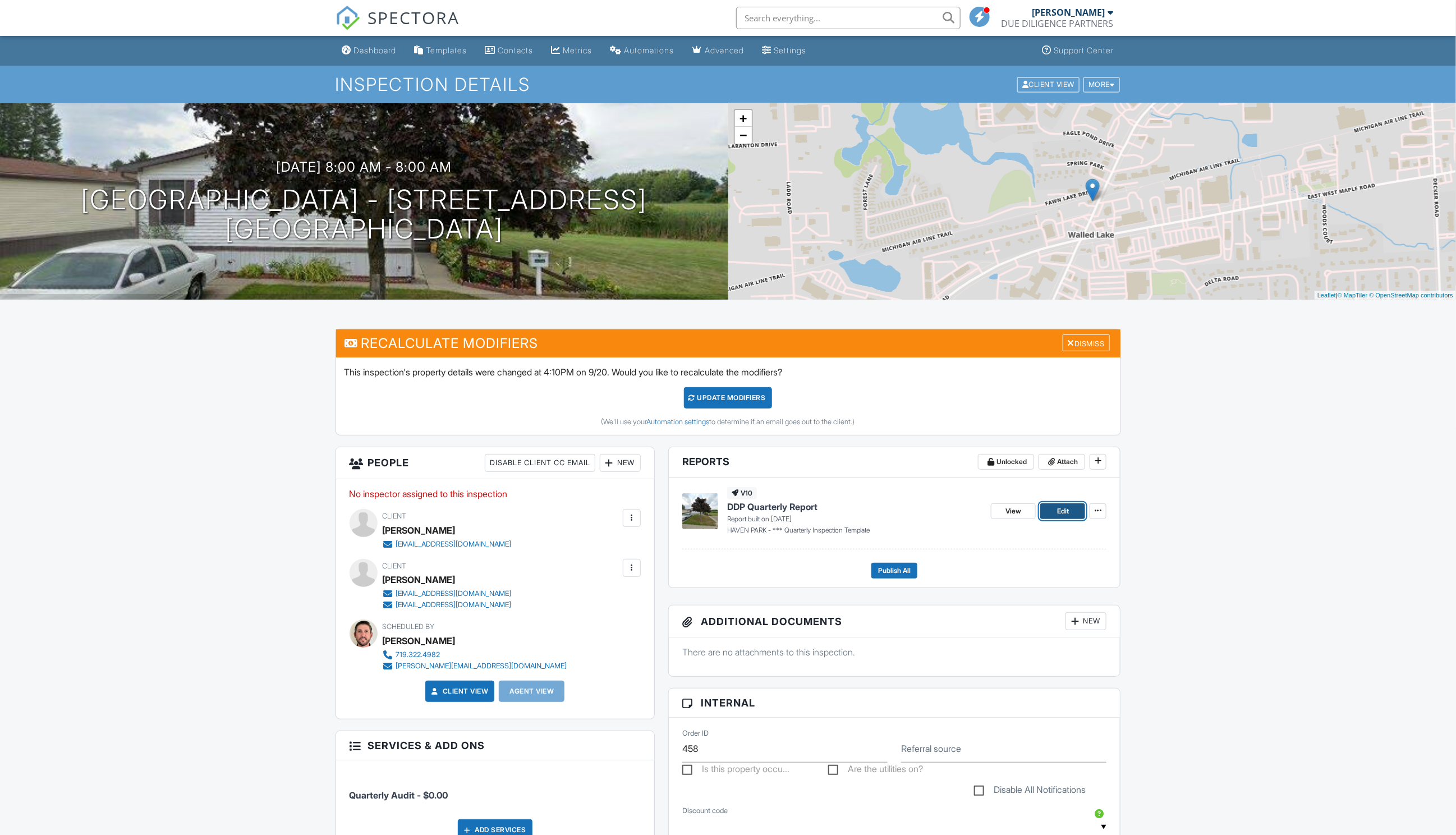
click at [1062, 507] on span "Edit" at bounding box center [1063, 511] width 12 height 11
